Goal: Task Accomplishment & Management: Manage account settings

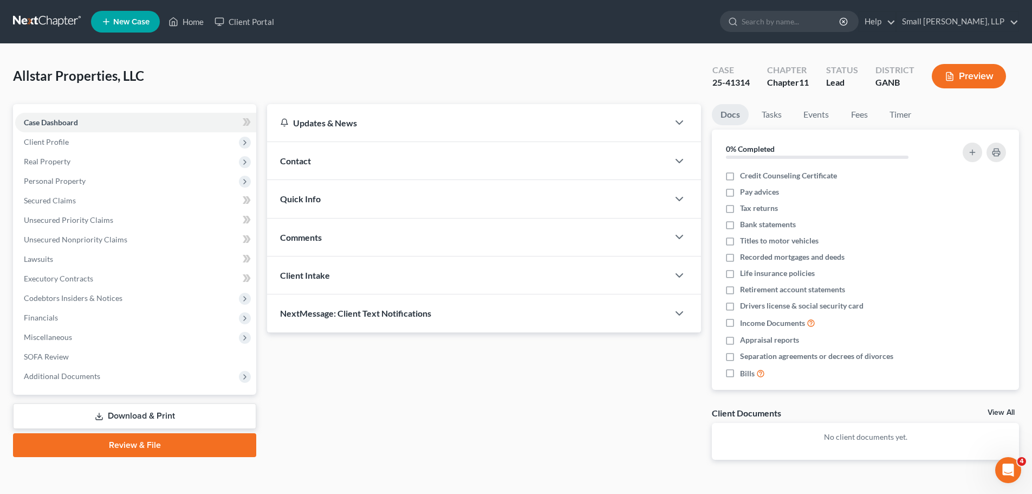
click at [42, 15] on link at bounding box center [47, 22] width 69 height 20
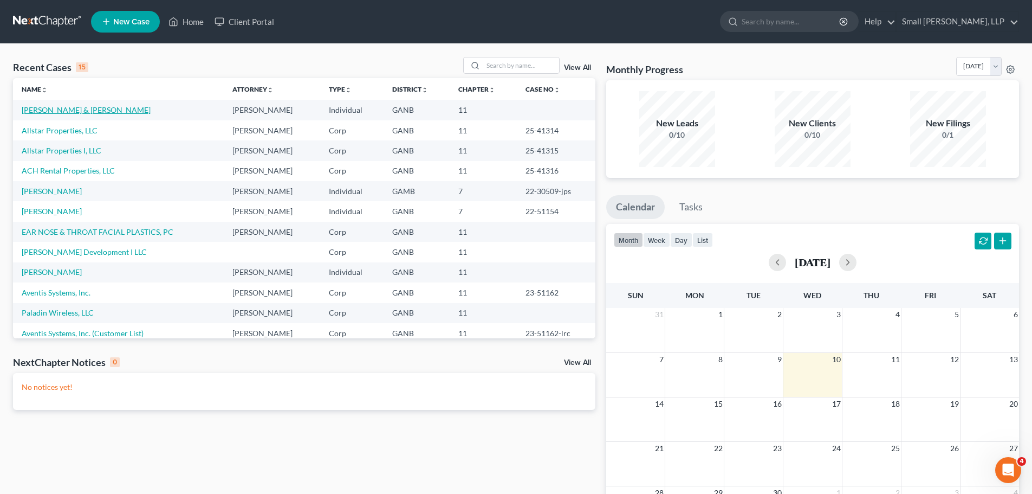
click at [79, 107] on link "[PERSON_NAME] & [PERSON_NAME]" at bounding box center [86, 109] width 129 height 9
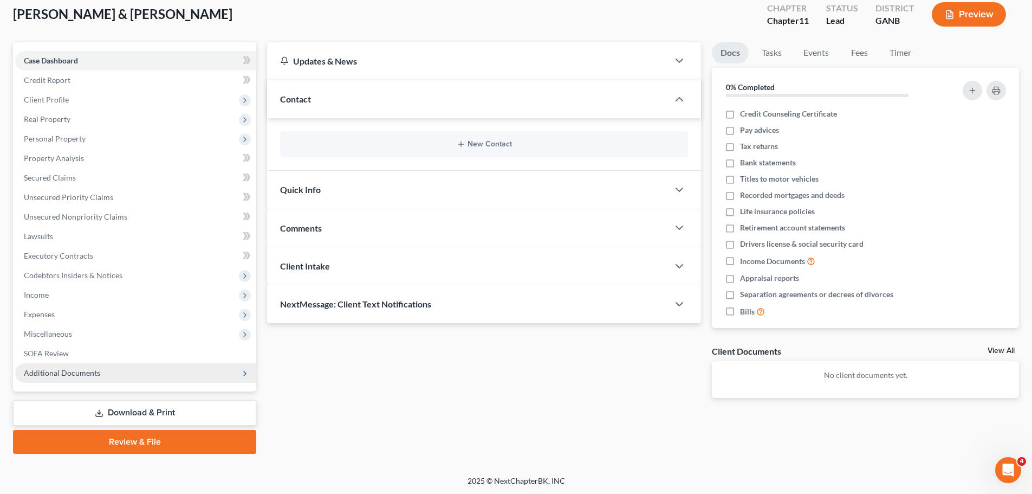
scroll to position [63, 0]
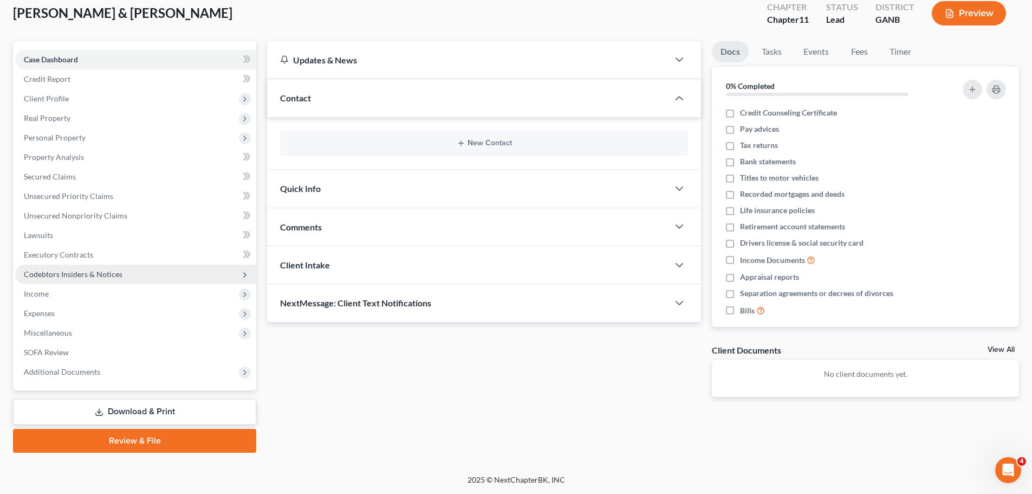
click at [73, 268] on span "Codebtors Insiders & Notices" at bounding box center [135, 274] width 241 height 20
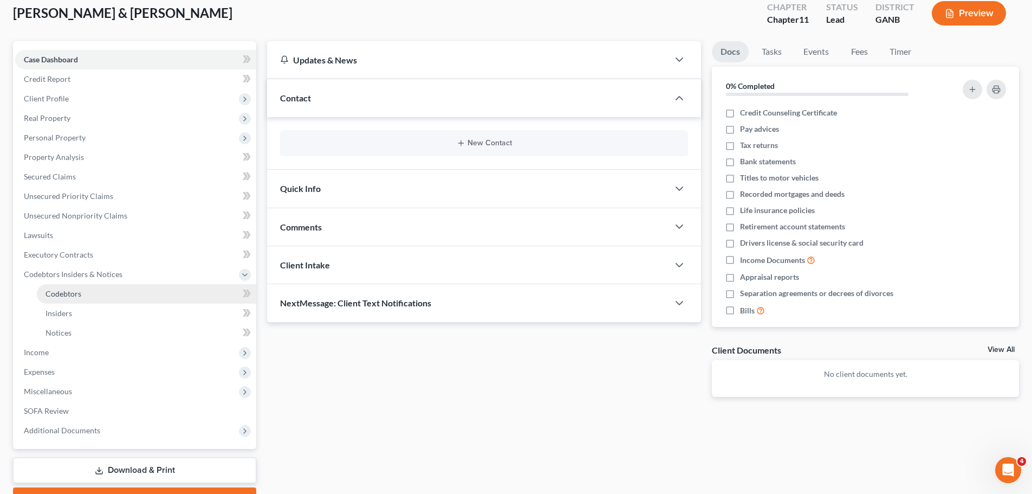
click at [89, 292] on link "Codebtors" at bounding box center [146, 294] width 219 height 20
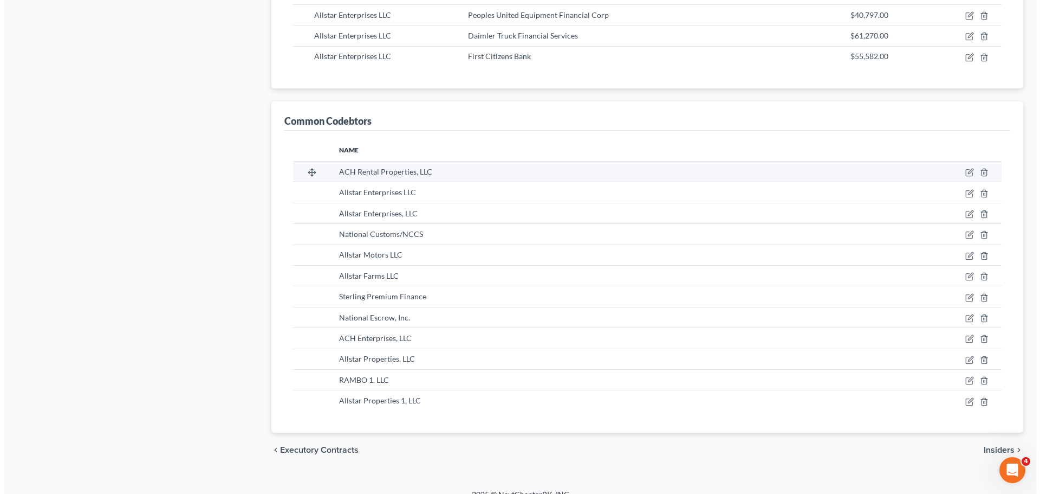
scroll to position [977, 0]
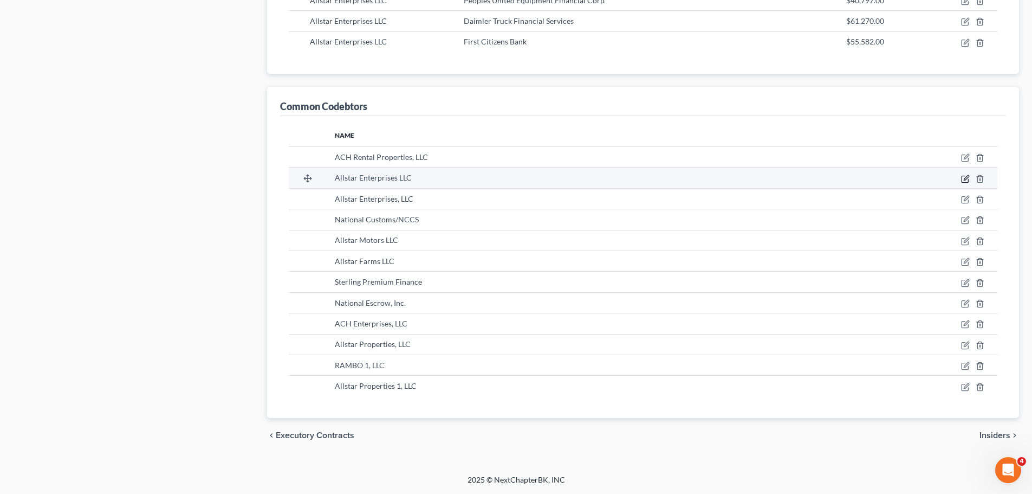
click at [964, 178] on icon "button" at bounding box center [966, 177] width 5 height 5
select select "10"
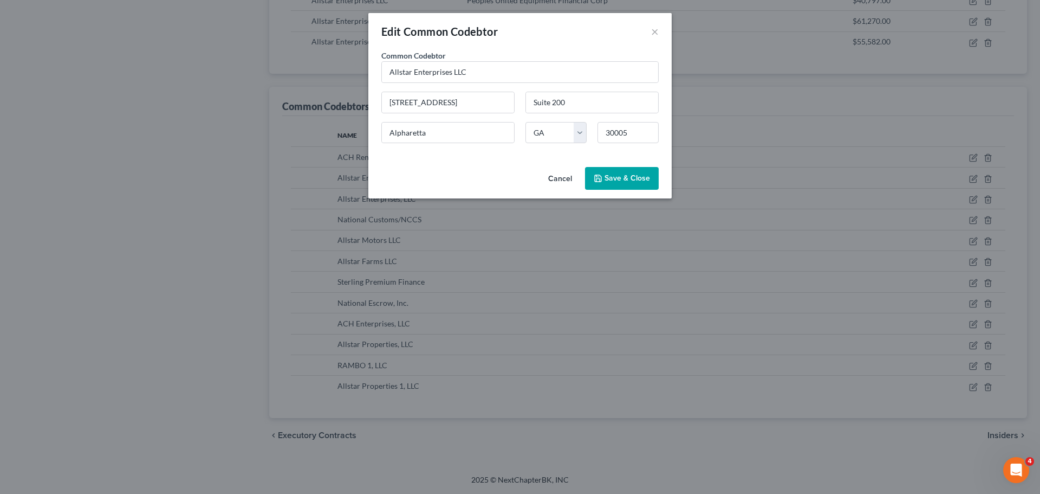
click at [632, 174] on span "Save & Close" at bounding box center [628, 177] width 46 height 9
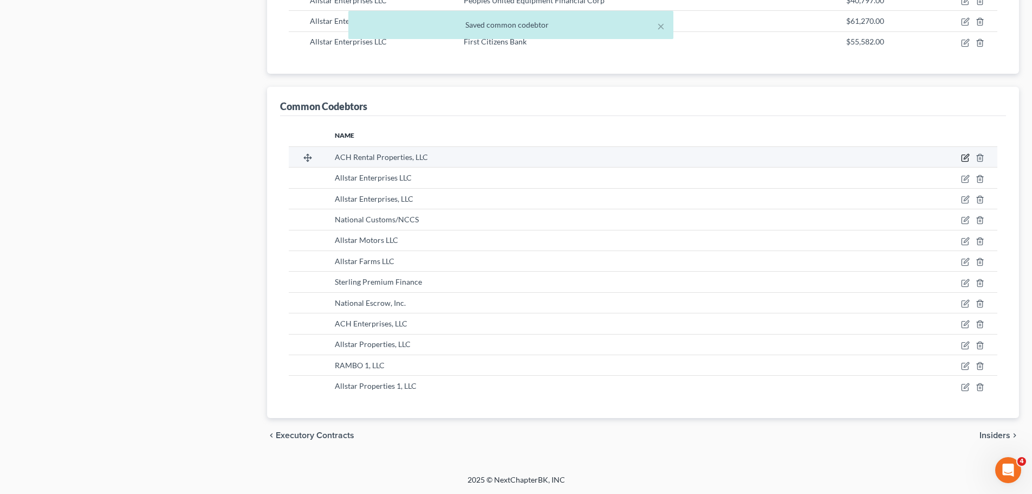
click at [963, 159] on icon "button" at bounding box center [965, 157] width 9 height 9
select select "10"
